Goal: Task Accomplishment & Management: Use online tool/utility

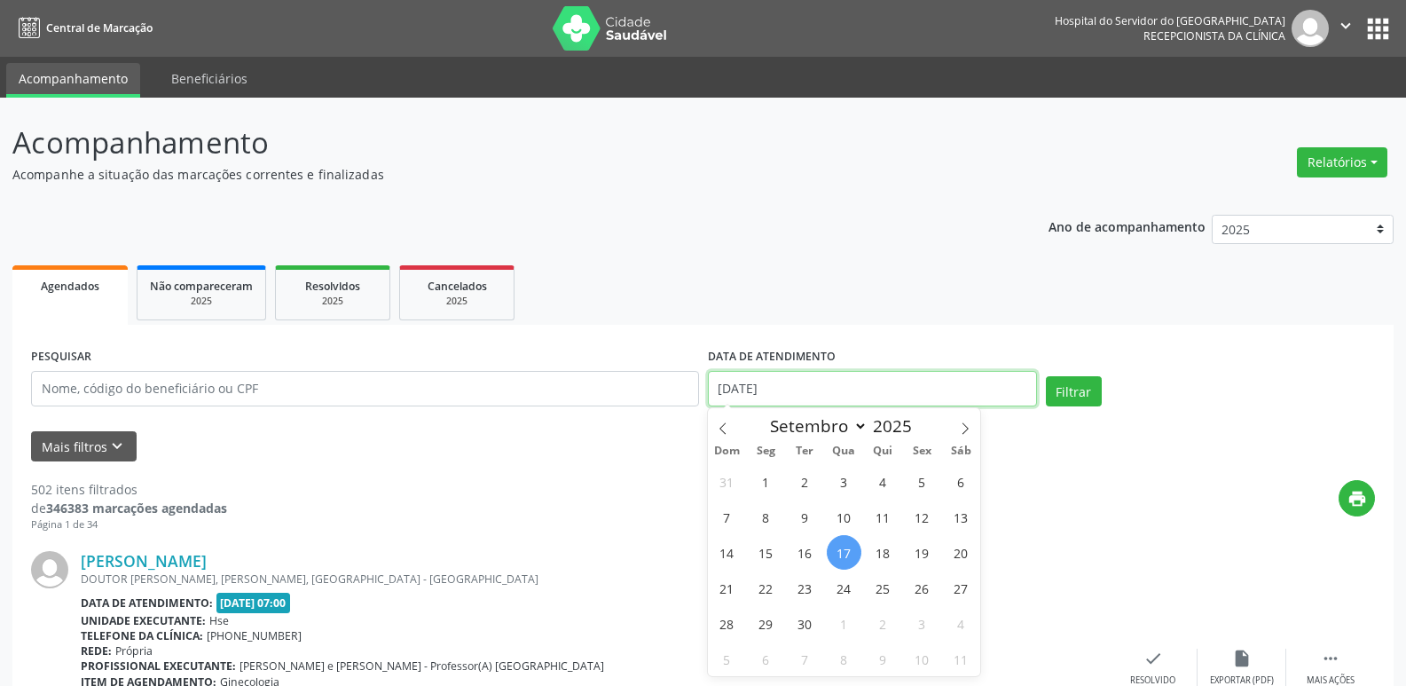
click at [764, 385] on input "[DATE]" at bounding box center [872, 388] width 329 height 35
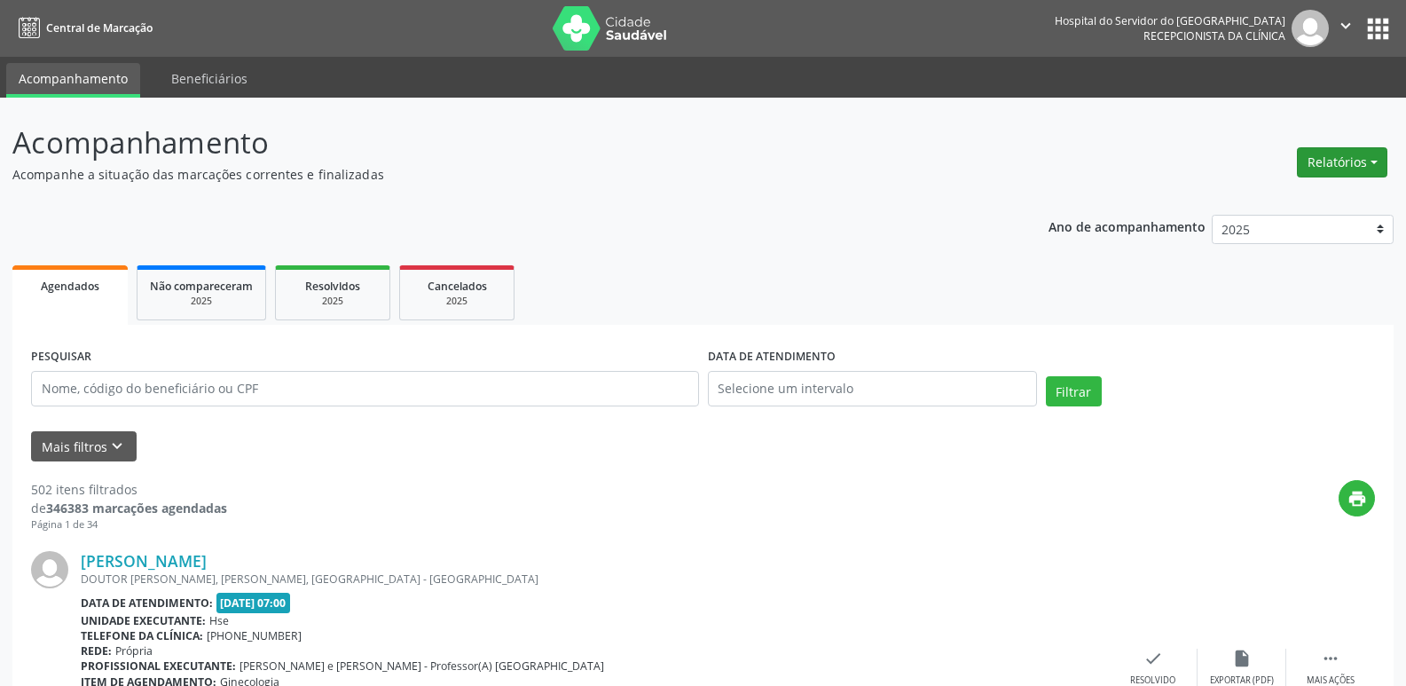
click at [1325, 153] on button "Relatórios" at bounding box center [1342, 162] width 90 height 30
click at [1264, 194] on link "Agendamentos" at bounding box center [1292, 200] width 191 height 25
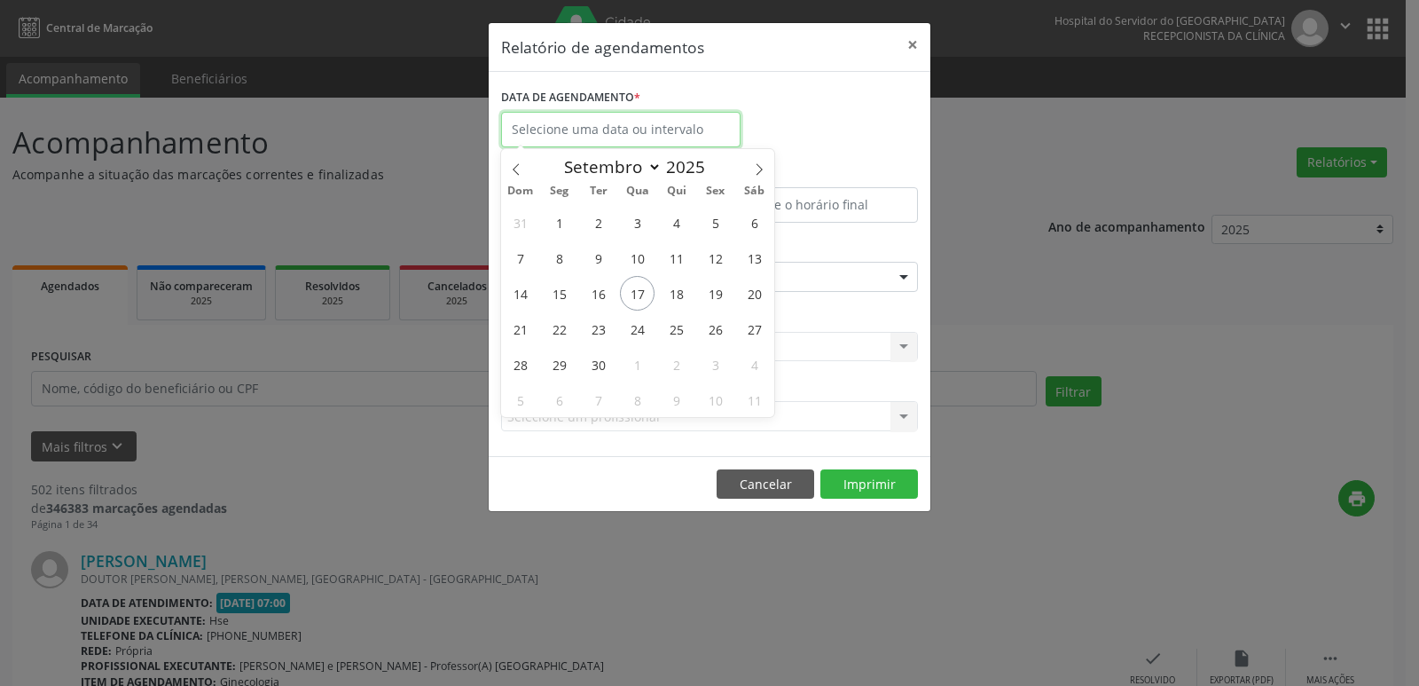
click at [590, 125] on input "text" at bounding box center [620, 129] width 239 height 35
click at [644, 296] on span "17" at bounding box center [637, 293] width 35 height 35
type input "[DATE]"
click at [644, 296] on span "17" at bounding box center [637, 293] width 35 height 35
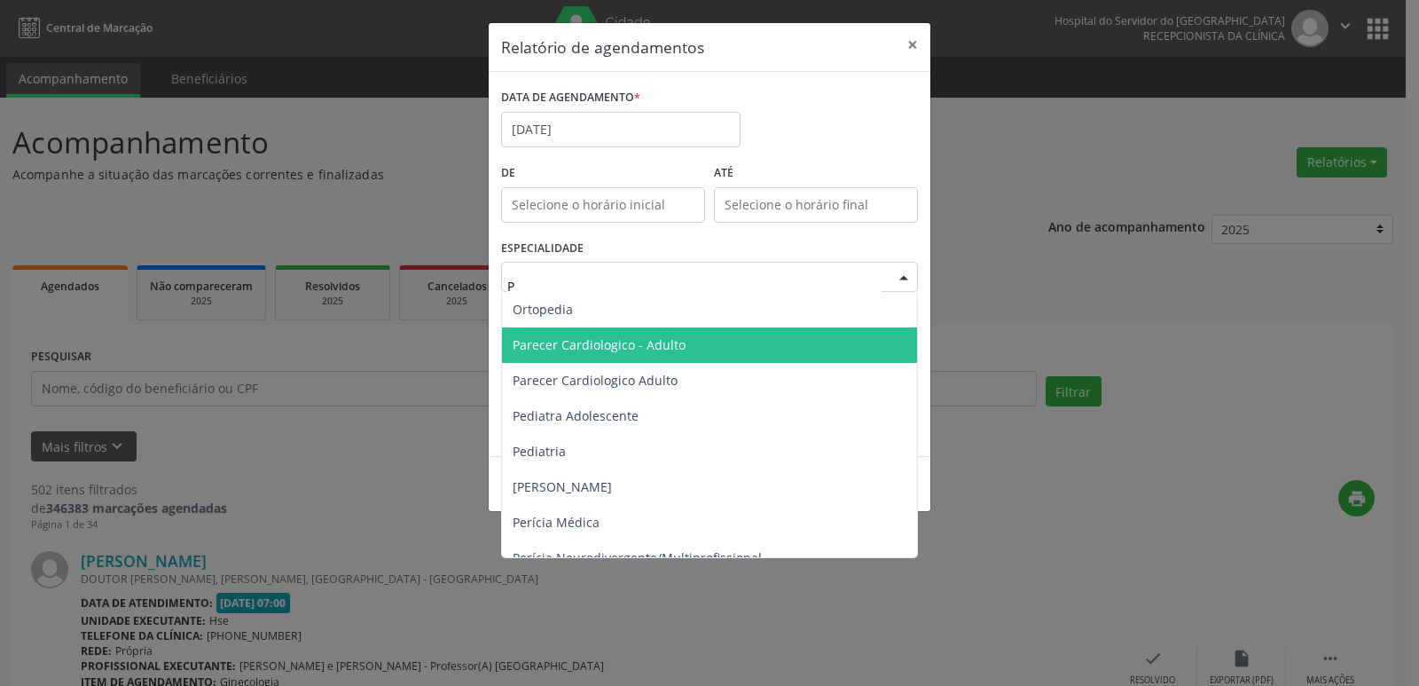
scroll to position [976, 0]
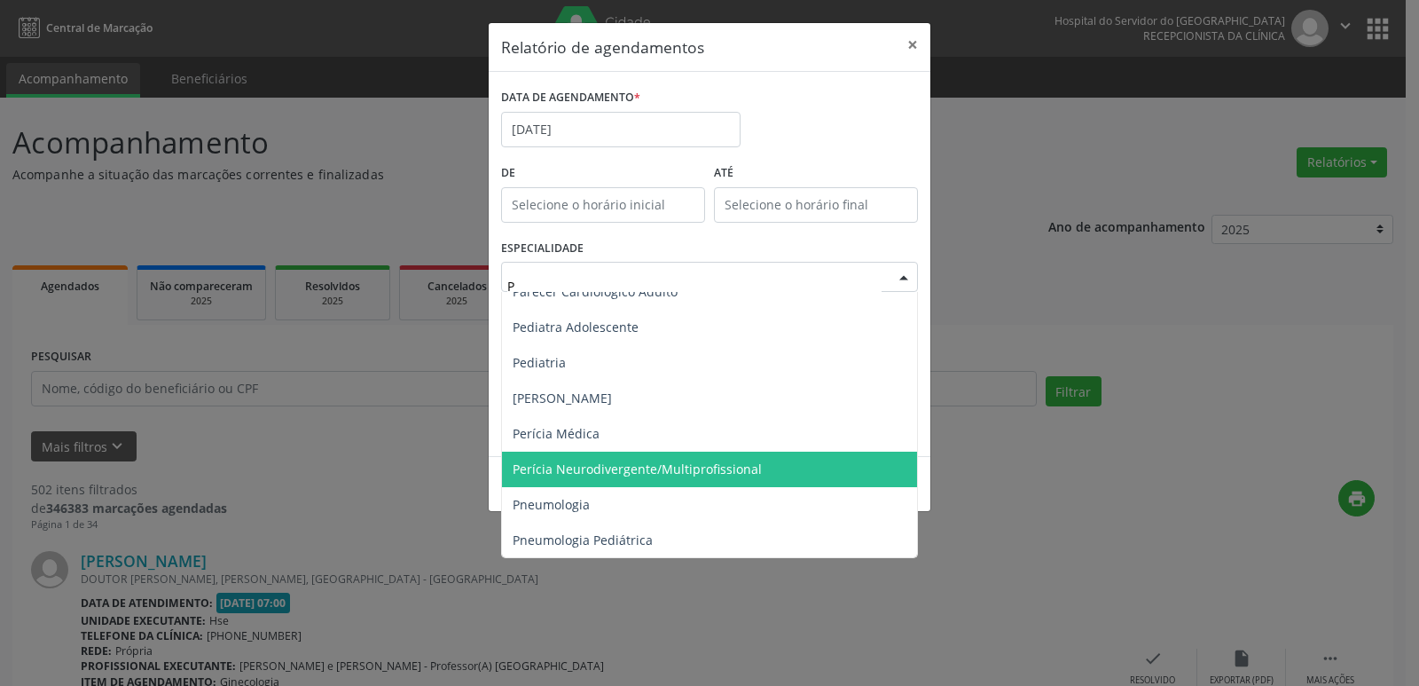
click at [651, 458] on span "Perícia Neurodivergente/Multiprofissional" at bounding box center [711, 468] width 418 height 35
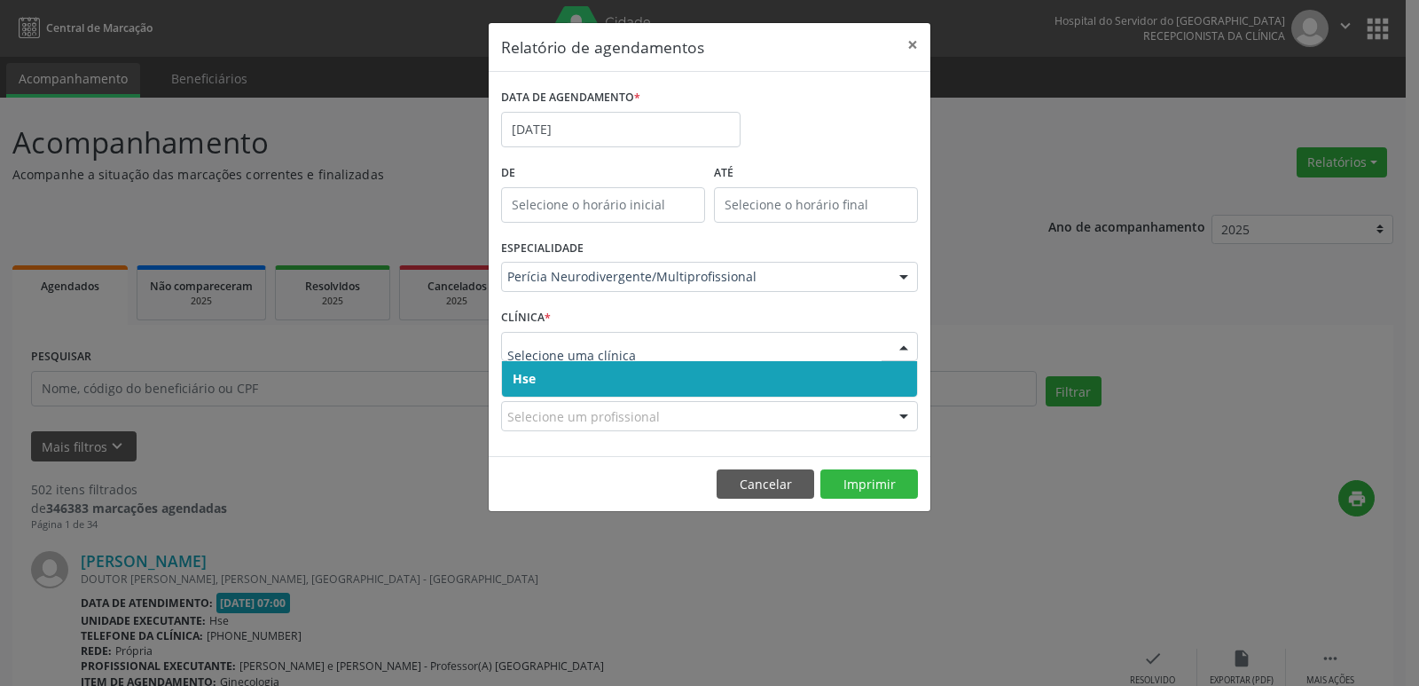
click at [551, 365] on span "Hse" at bounding box center [709, 378] width 415 height 35
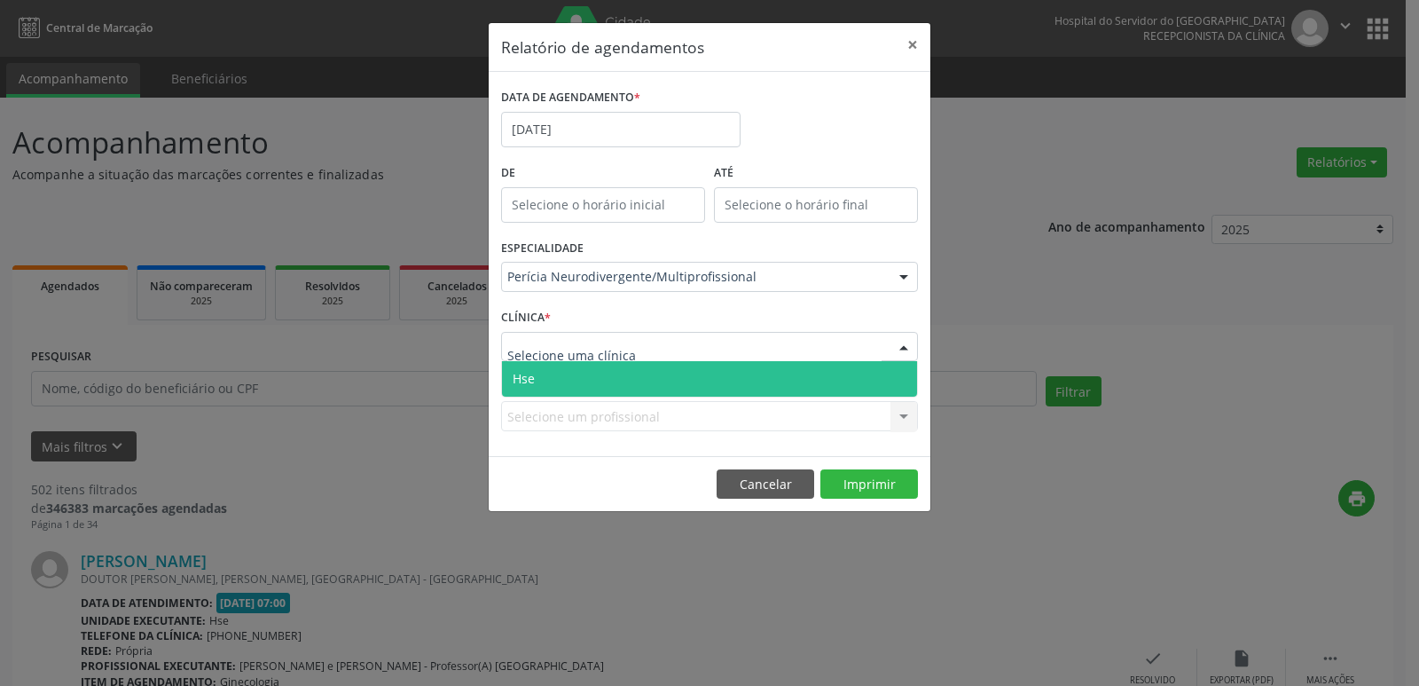
click at [548, 363] on span "Hse" at bounding box center [709, 378] width 415 height 35
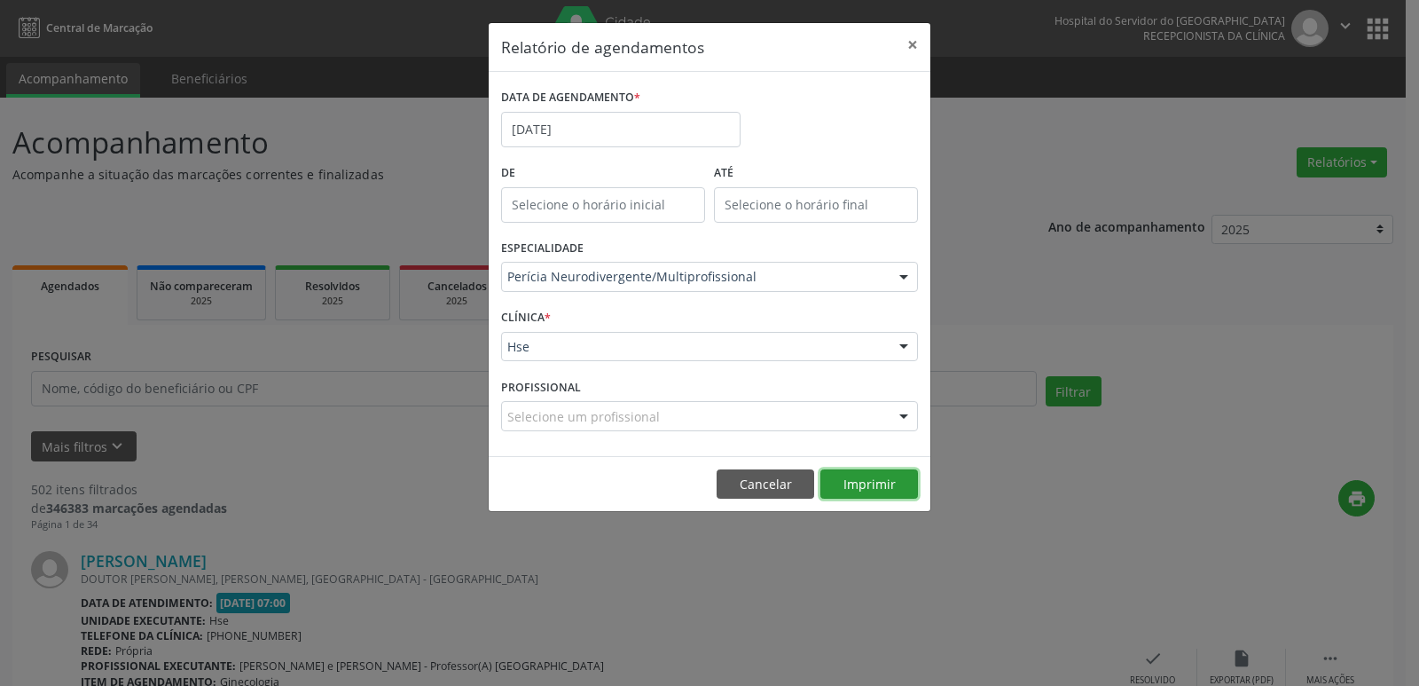
click at [864, 490] on button "Imprimir" at bounding box center [869, 484] width 98 height 30
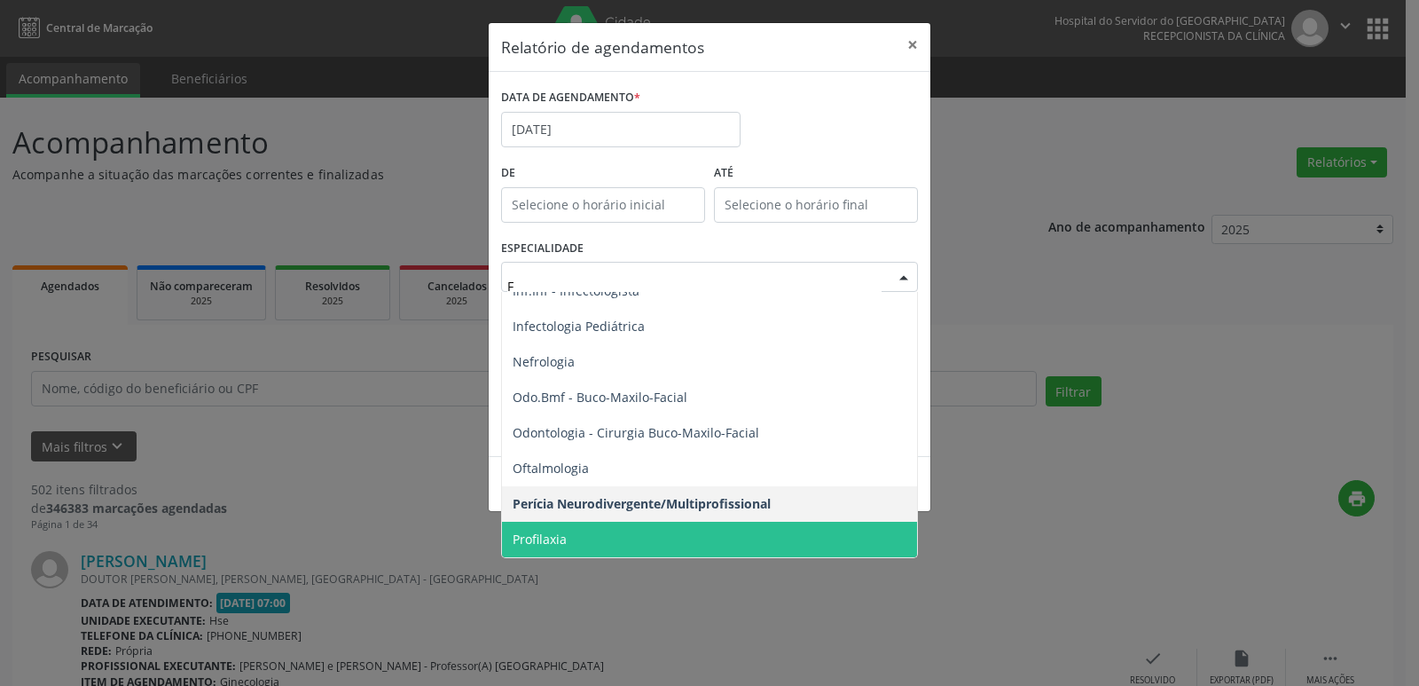
scroll to position [267, 0]
type input "FI"
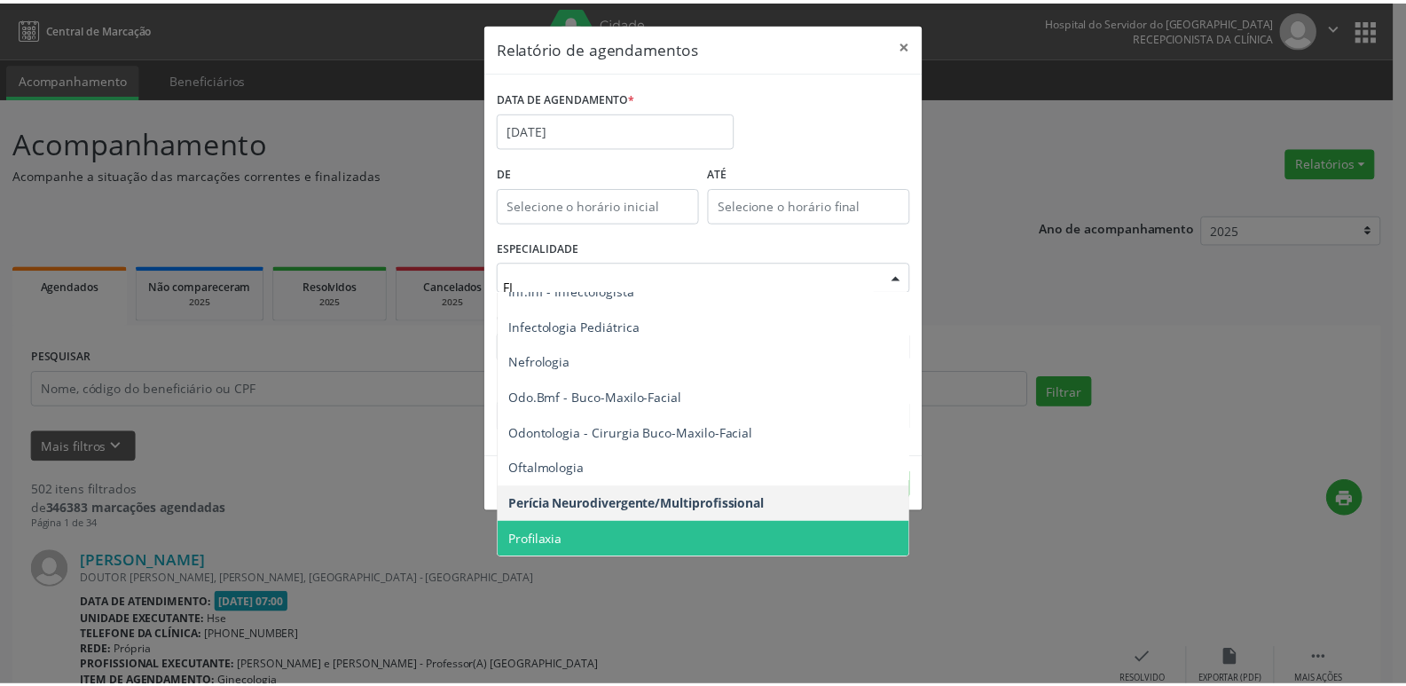
scroll to position [0, 0]
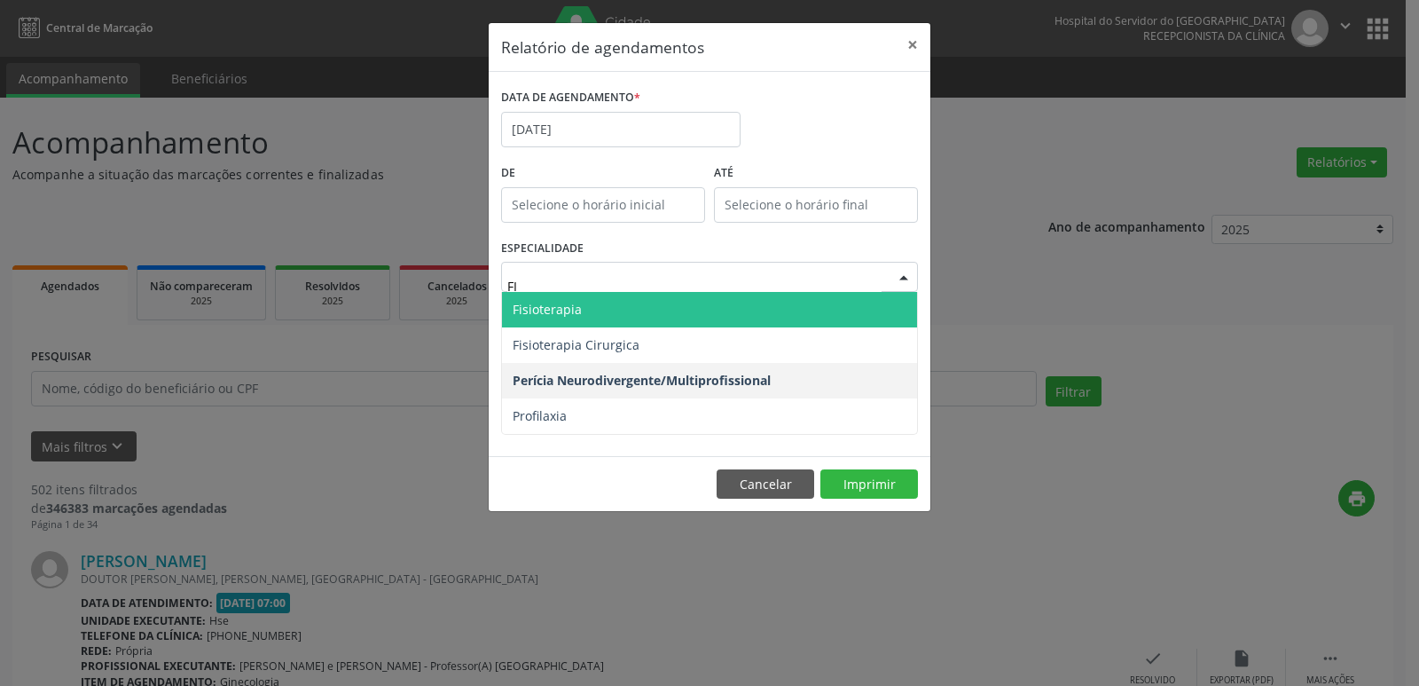
click at [553, 315] on span "Fisioterapia" at bounding box center [547, 309] width 69 height 17
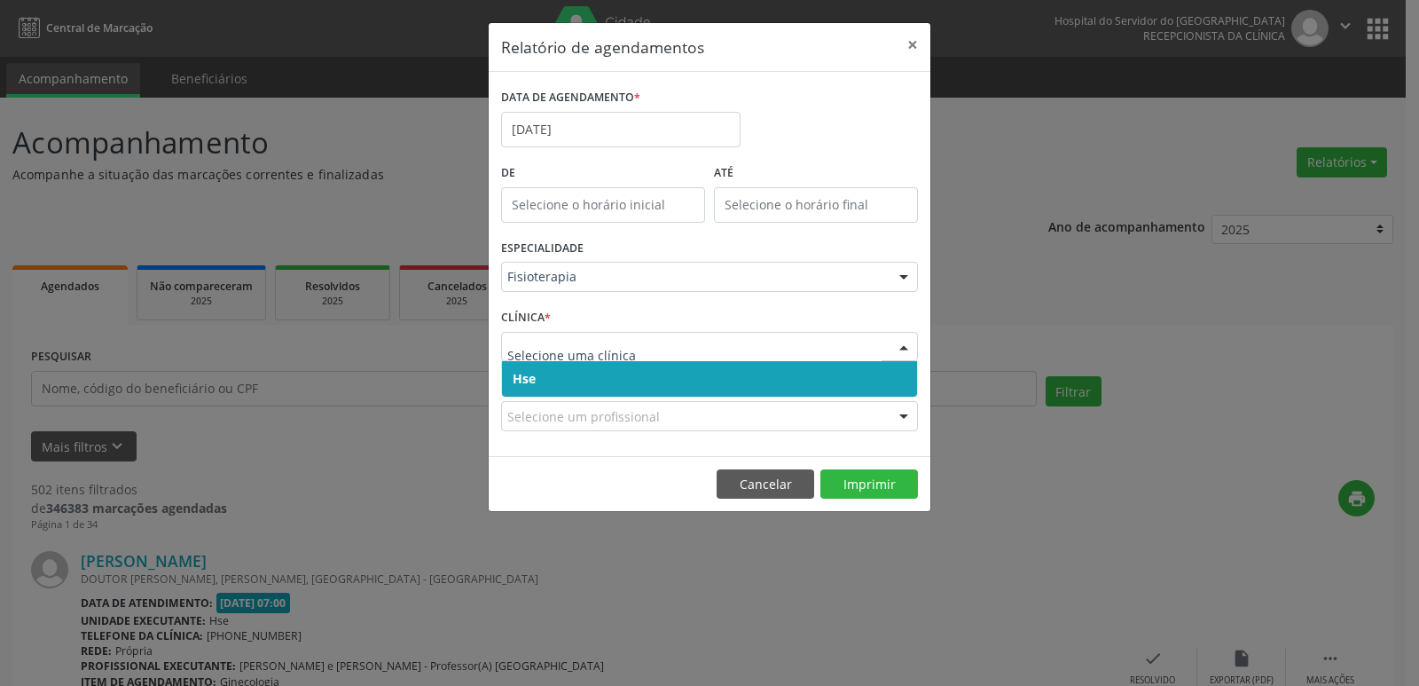
click at [513, 371] on span "Hse" at bounding box center [524, 378] width 23 height 17
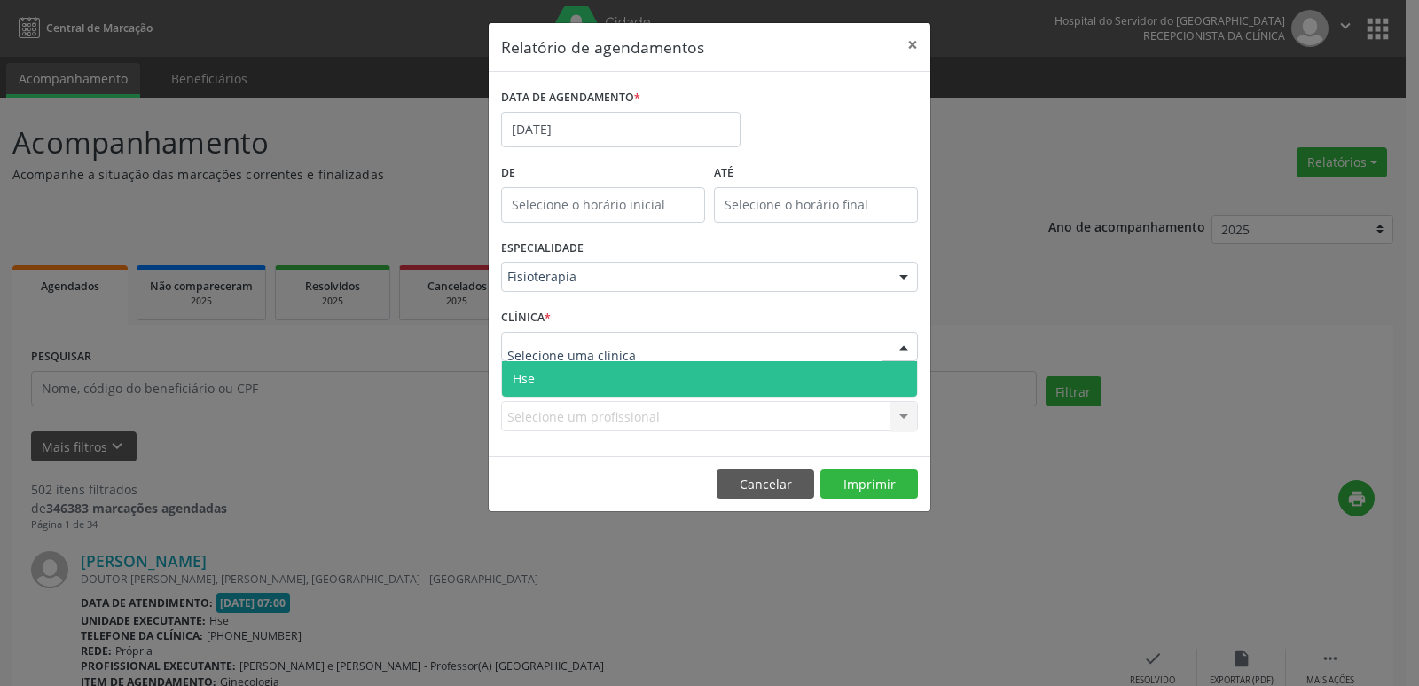
click at [523, 378] on span "Hse" at bounding box center [524, 378] width 22 height 17
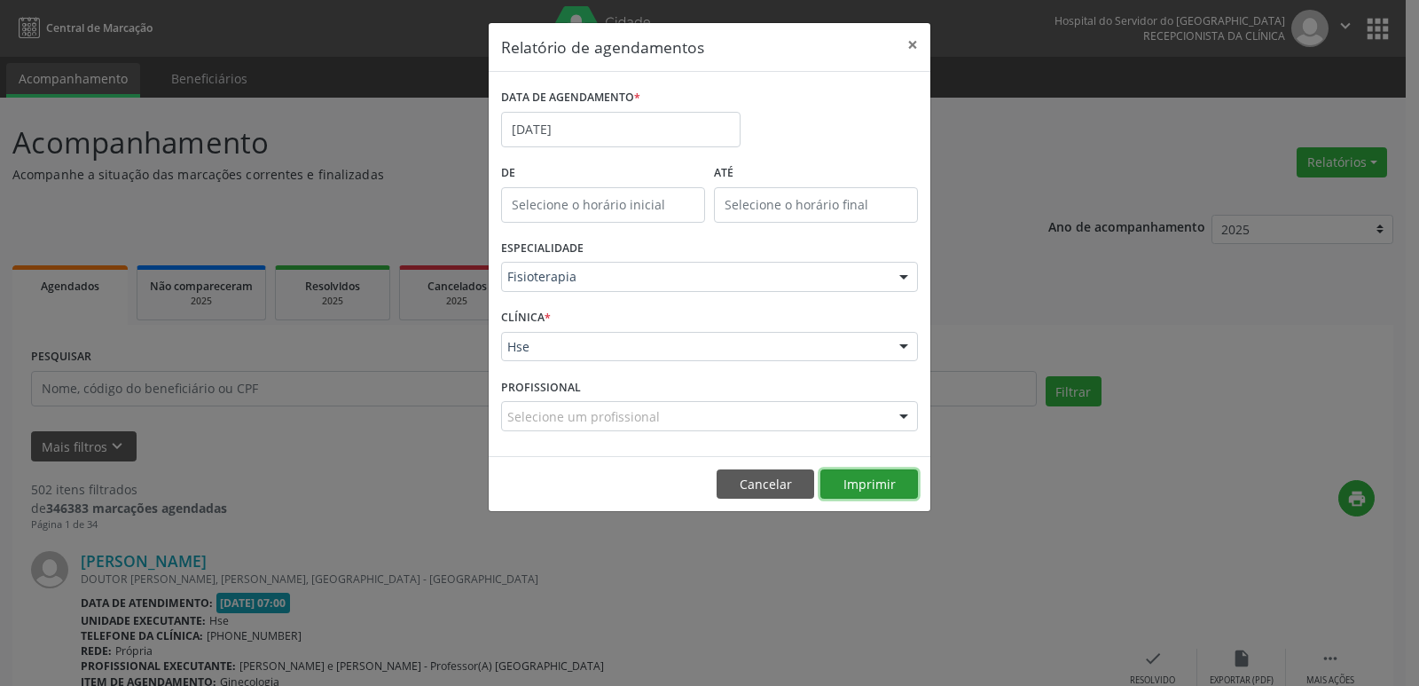
click at [868, 487] on button "Imprimir" at bounding box center [869, 484] width 98 height 30
click at [921, 46] on button "×" at bounding box center [912, 44] width 35 height 43
